Goal: Transaction & Acquisition: Purchase product/service

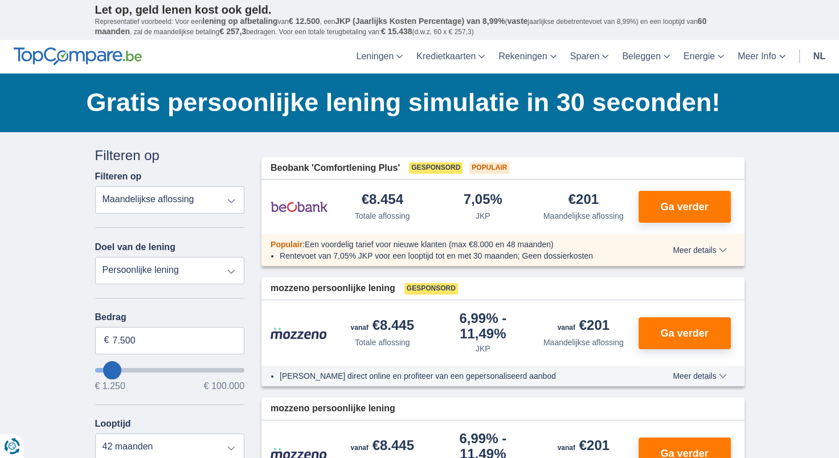
type input "36.000"
type input "36250"
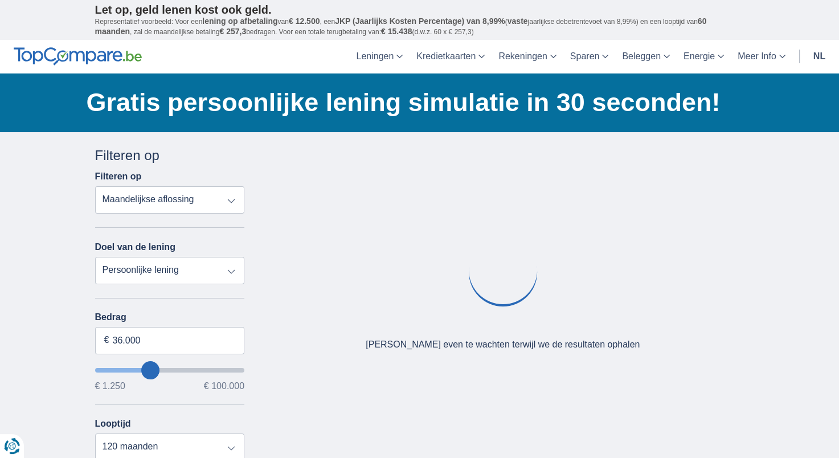
click at [44, 314] on div "× widget.non-eligible-application.title widget.non-eligible-application.text no…" at bounding box center [419, 423] width 839 height 583
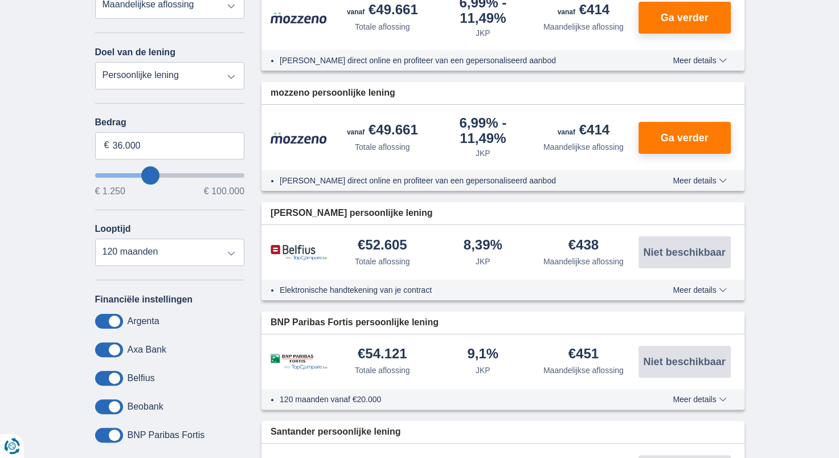
scroll to position [238, 0]
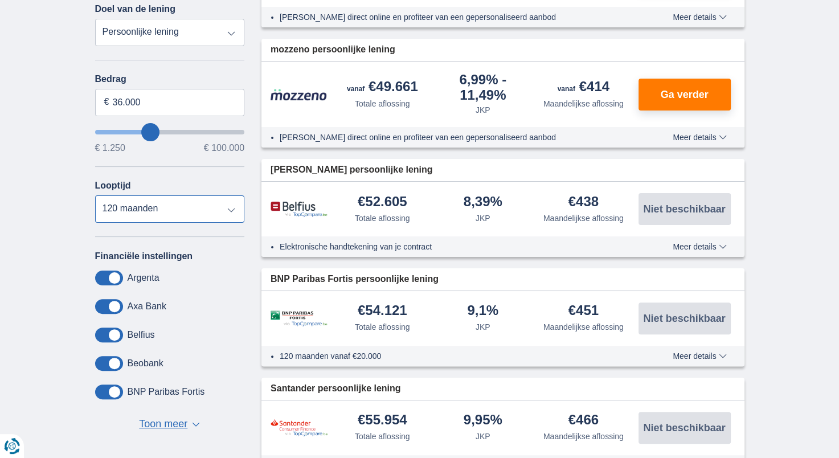
click at [151, 206] on select "12 maanden 18 maanden 24 maanden 30 maanden 36 maanden 42 maanden 48 maanden 60…" at bounding box center [170, 208] width 150 height 27
select select "84"
click at [95, 195] on select "12 maanden 18 maanden 24 maanden 30 maanden 36 maanden 42 maanden 48 maanden 60…" at bounding box center [170, 208] width 150 height 27
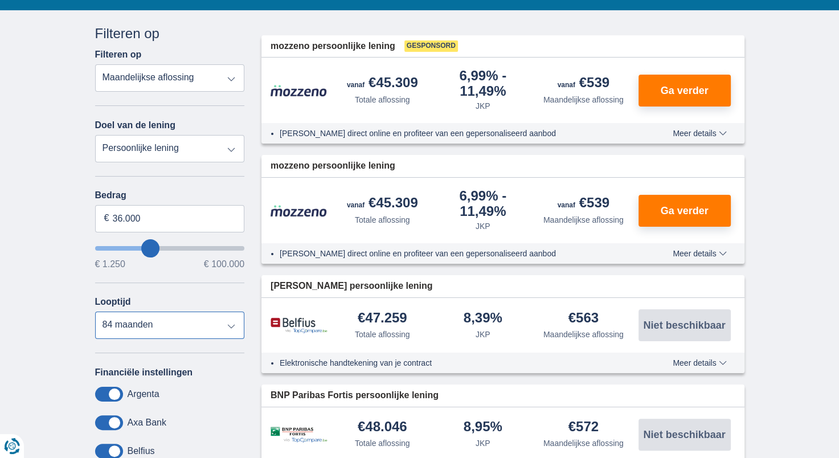
scroll to position [0, 0]
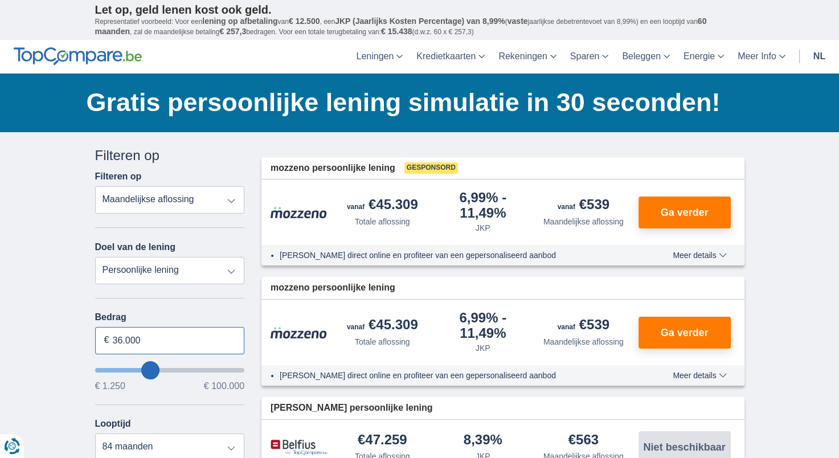
click at [166, 346] on input "36.000" at bounding box center [170, 340] width 150 height 27
click at [163, 342] on input "36.000" at bounding box center [170, 340] width 150 height 27
drag, startPoint x: 163, startPoint y: 342, endPoint x: 67, endPoint y: 338, distance: 96.3
type input "36250"
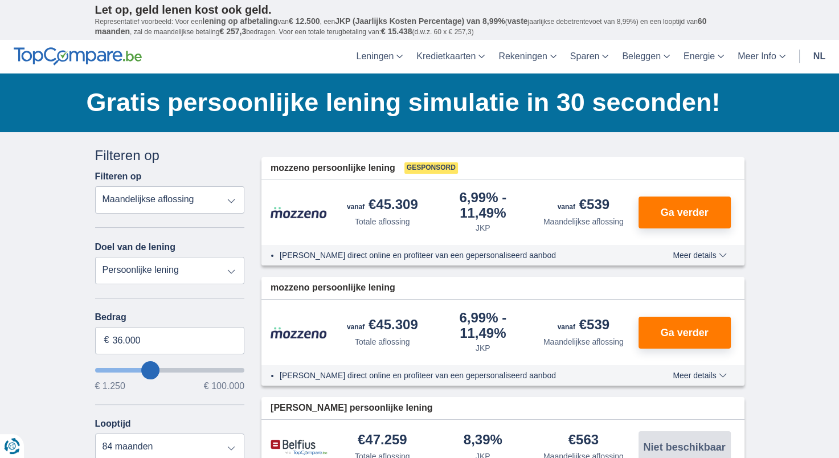
select select "120"
type input "25.000"
type input "25250"
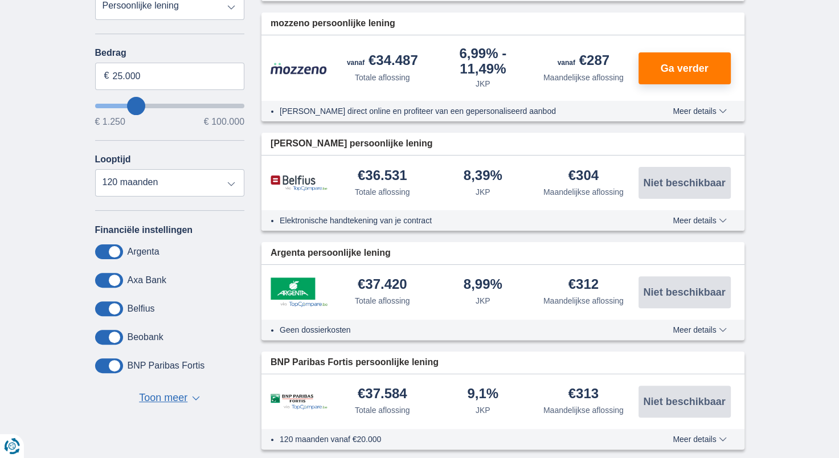
scroll to position [251, 0]
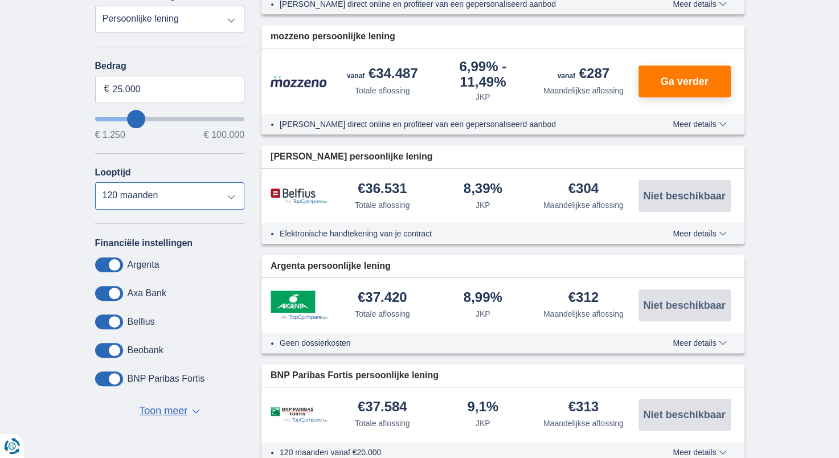
click at [127, 203] on select "12 maanden 18 maanden 24 maanden 30 maanden 36 maanden 42 maanden 48 maanden 60…" at bounding box center [170, 195] width 150 height 27
select select "84"
click at [95, 182] on select "12 maanden 18 maanden 24 maanden 30 maanden 36 maanden 42 maanden 48 maanden 60…" at bounding box center [170, 195] width 150 height 27
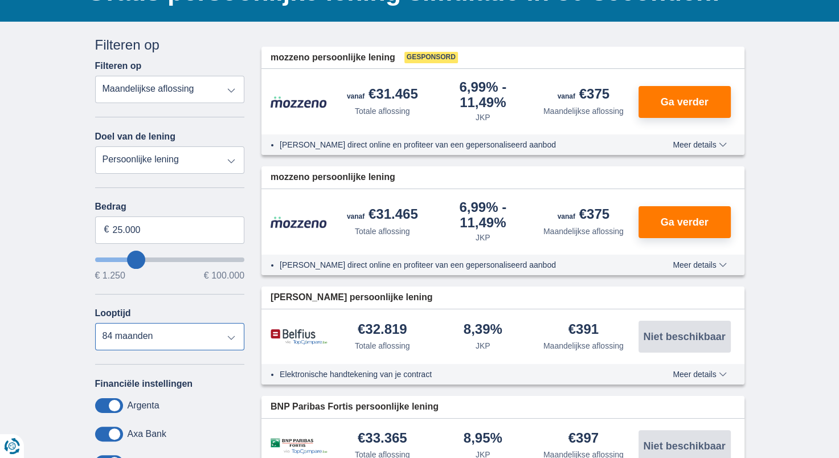
scroll to position [109, 0]
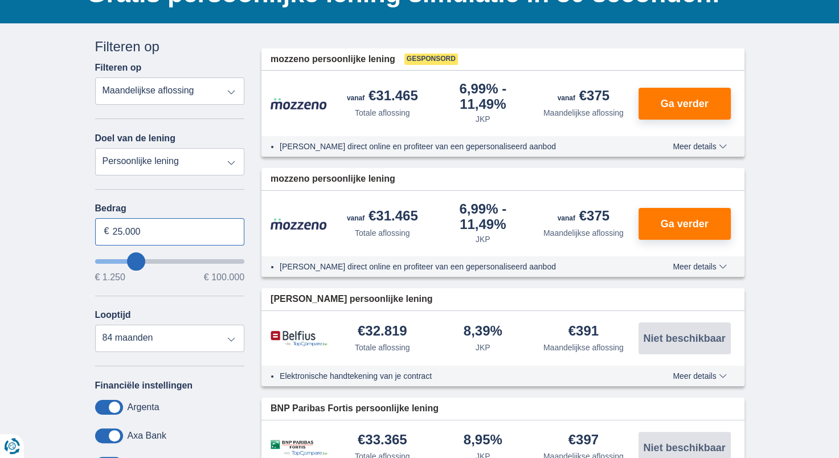
drag, startPoint x: 177, startPoint y: 228, endPoint x: 54, endPoint y: 225, distance: 123.0
type input "20.000"
type input "20250"
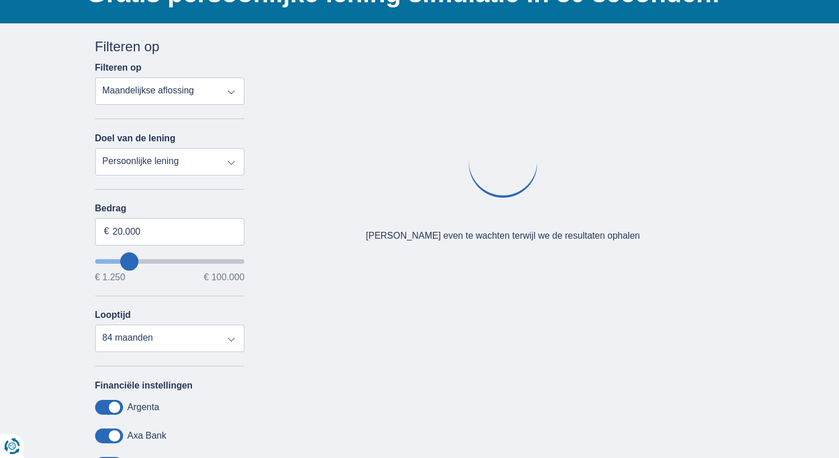
click at [49, 224] on div "× widget.non-eligible-application.title widget.non-eligible-application.text no…" at bounding box center [419, 314] width 839 height 583
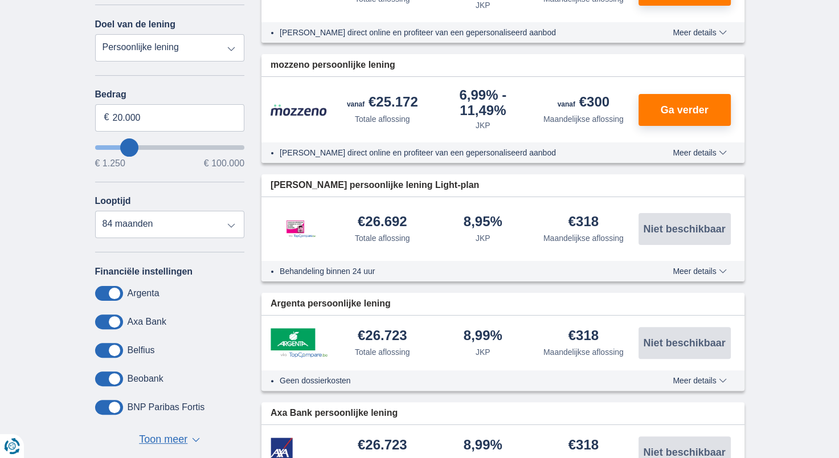
scroll to position [260, 0]
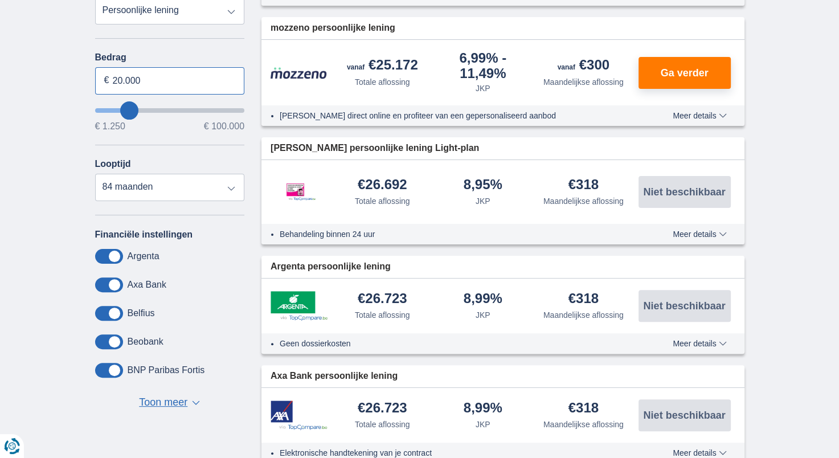
drag, startPoint x: 165, startPoint y: 85, endPoint x: 27, endPoint y: 76, distance: 138.7
type input "17.999"
type input "18250"
